Goal: Navigation & Orientation: Find specific page/section

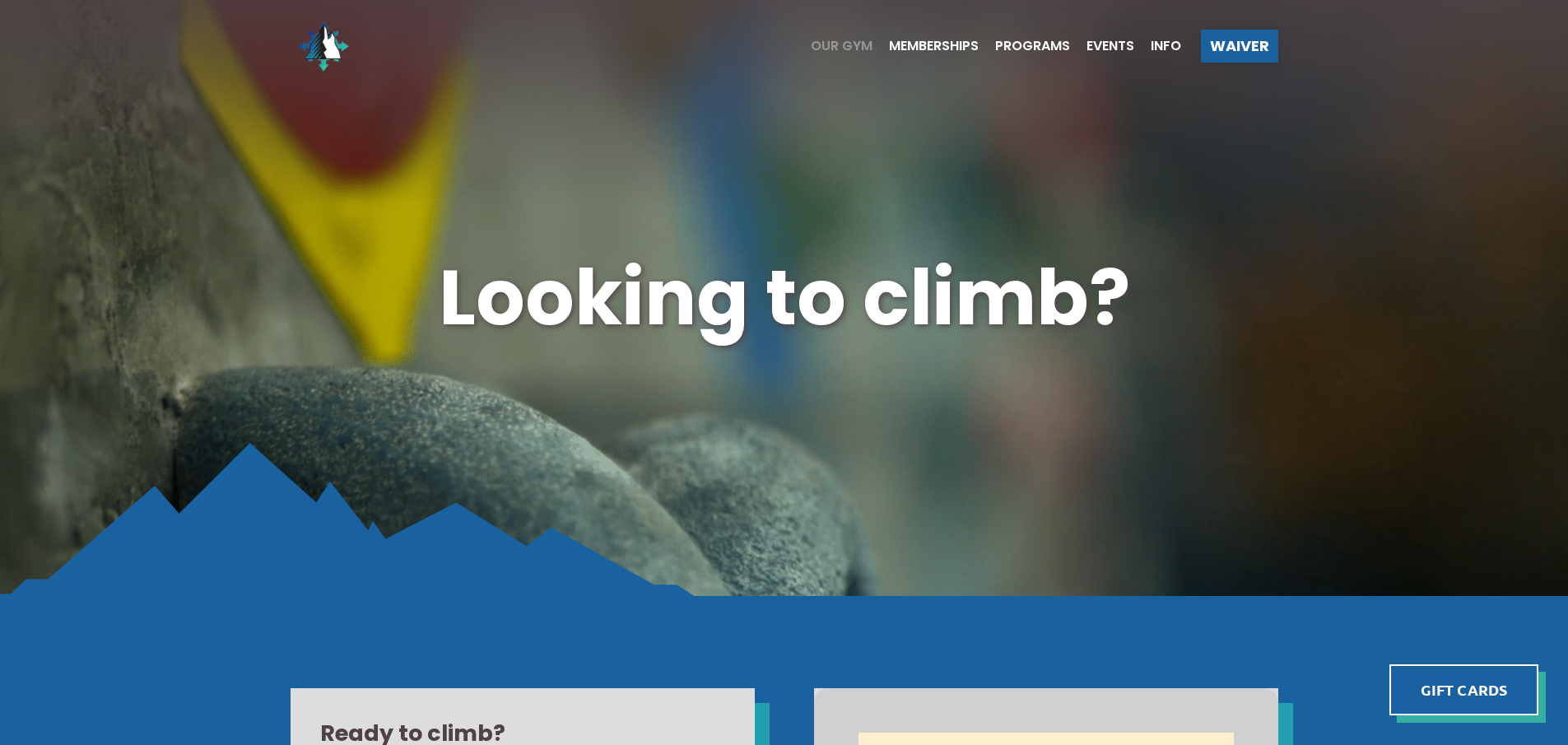
click at [851, 52] on span "Our Gym" at bounding box center [841, 46] width 62 height 13
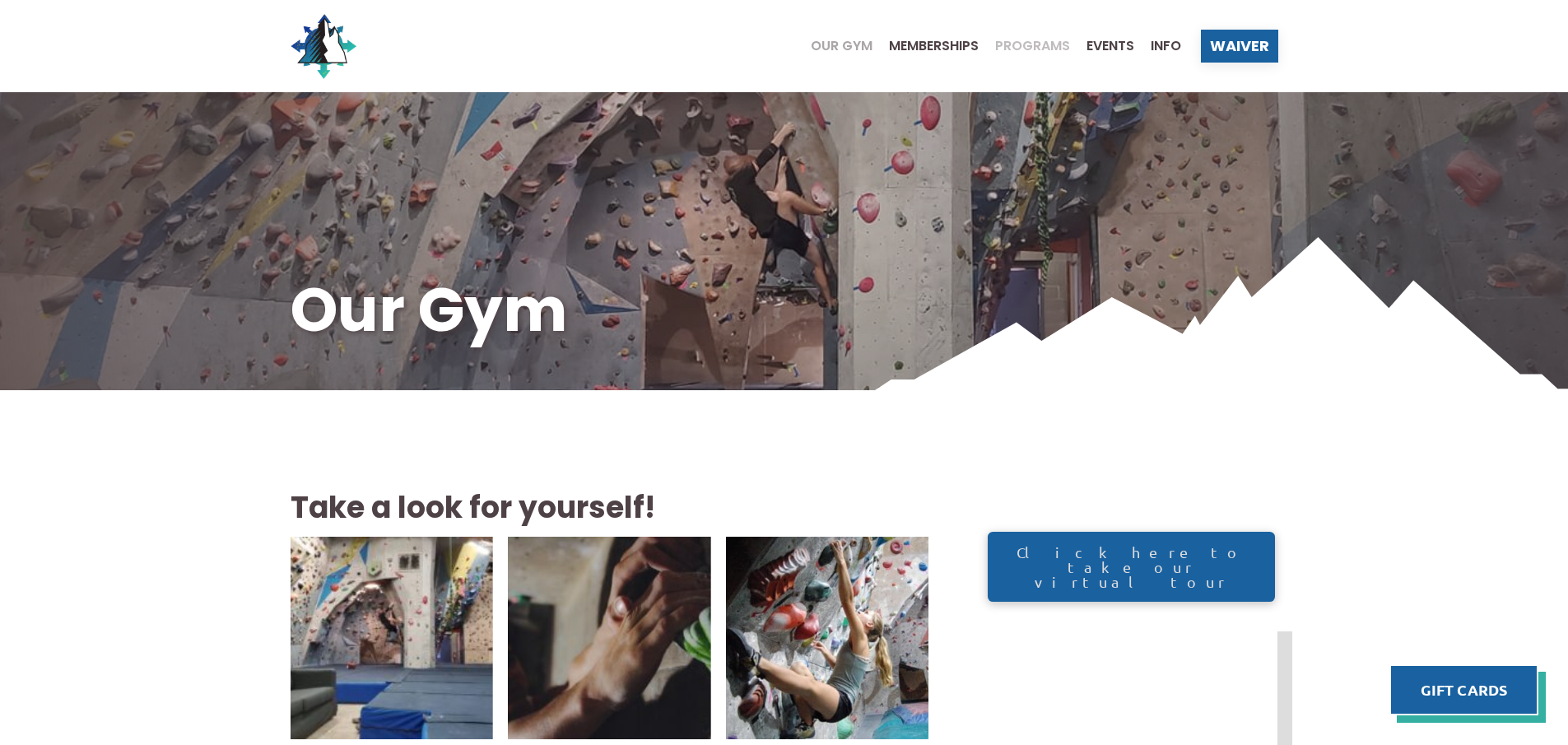
click at [1029, 41] on span "Programs" at bounding box center [1032, 46] width 75 height 13
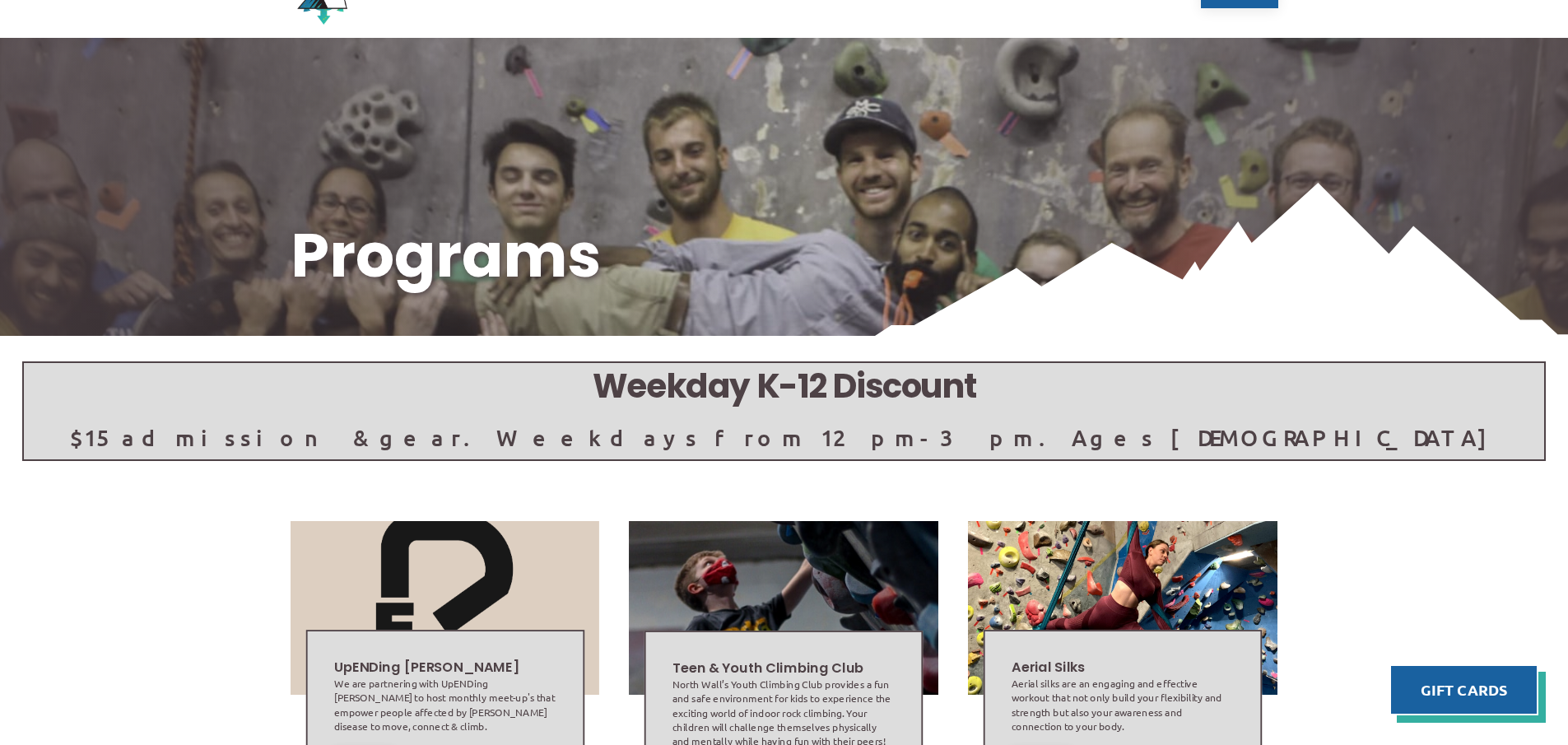
scroll to position [82, 0]
